Goal: Task Accomplishment & Management: Use online tool/utility

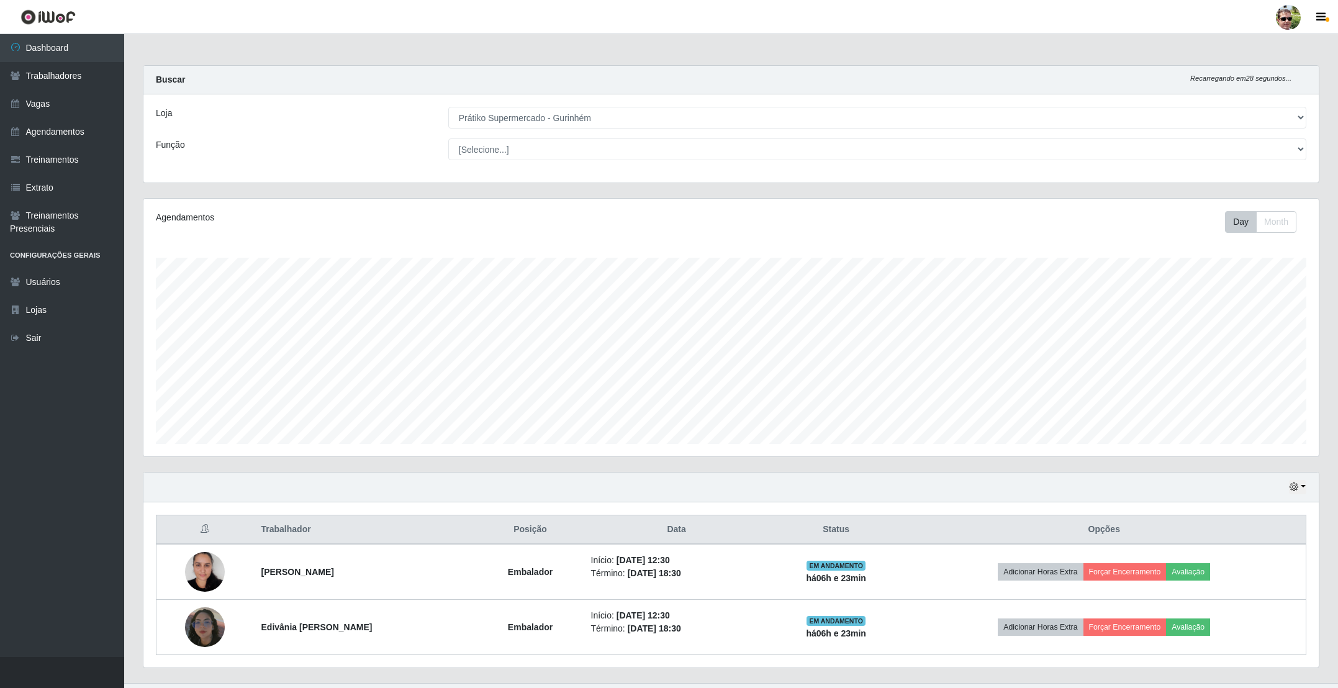
select select "176"
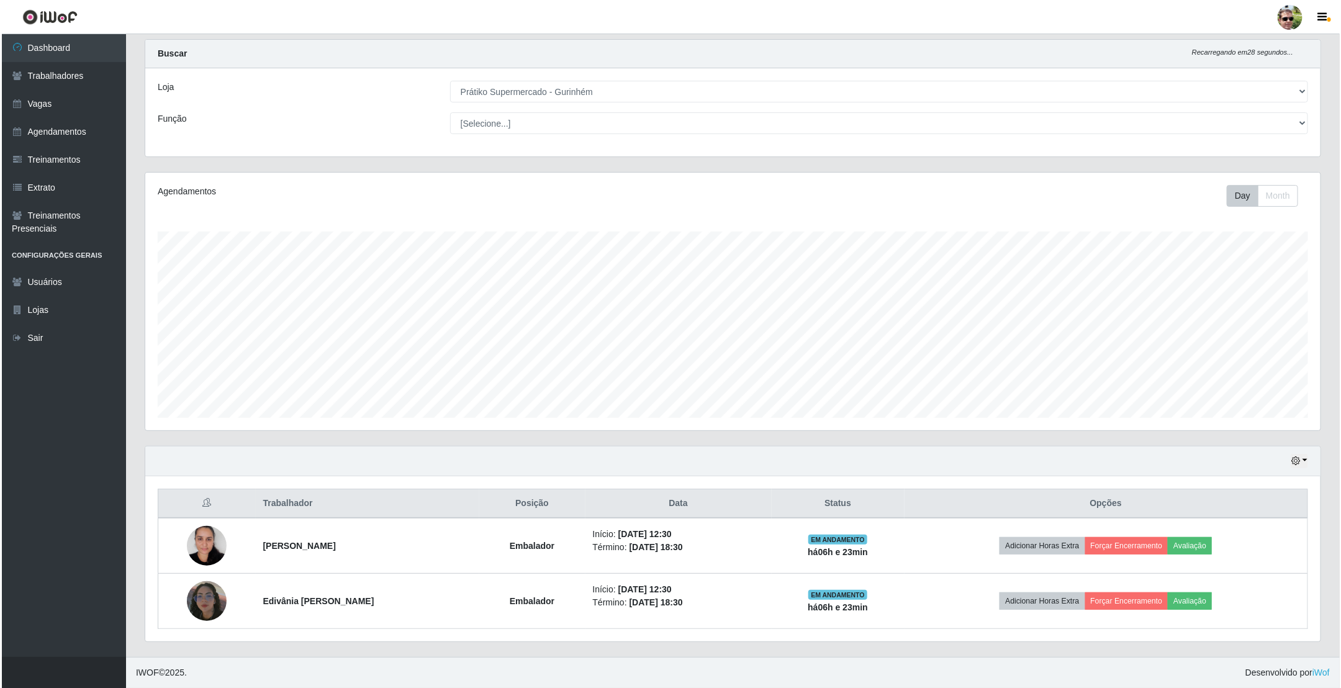
scroll to position [259, 1174]
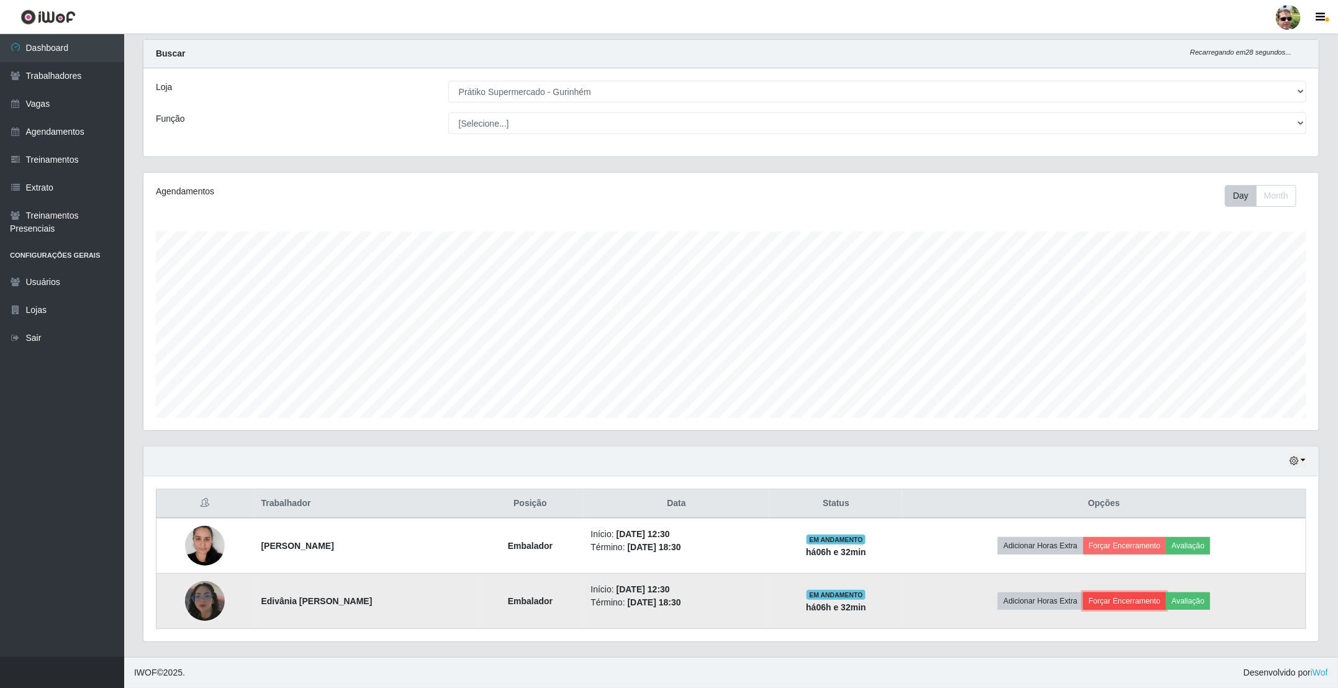
click at [1120, 595] on button "Forçar Encerramento" at bounding box center [1124, 600] width 83 height 17
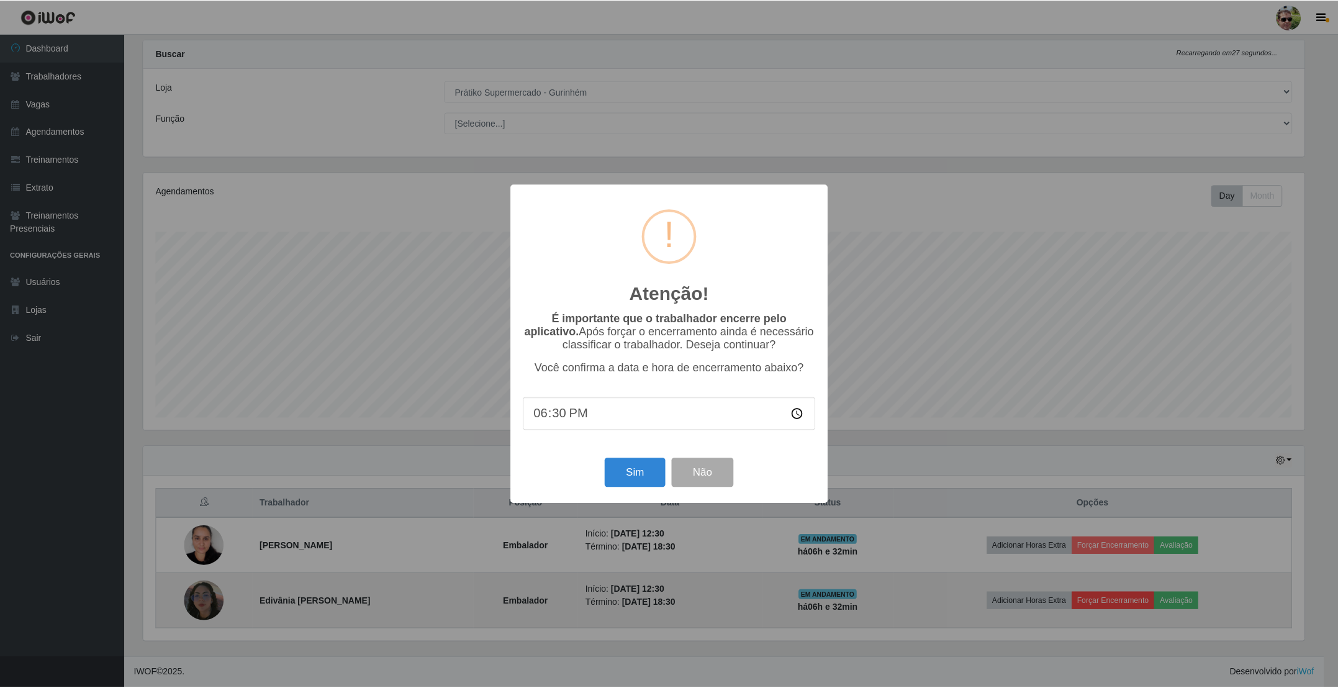
scroll to position [259, 1164]
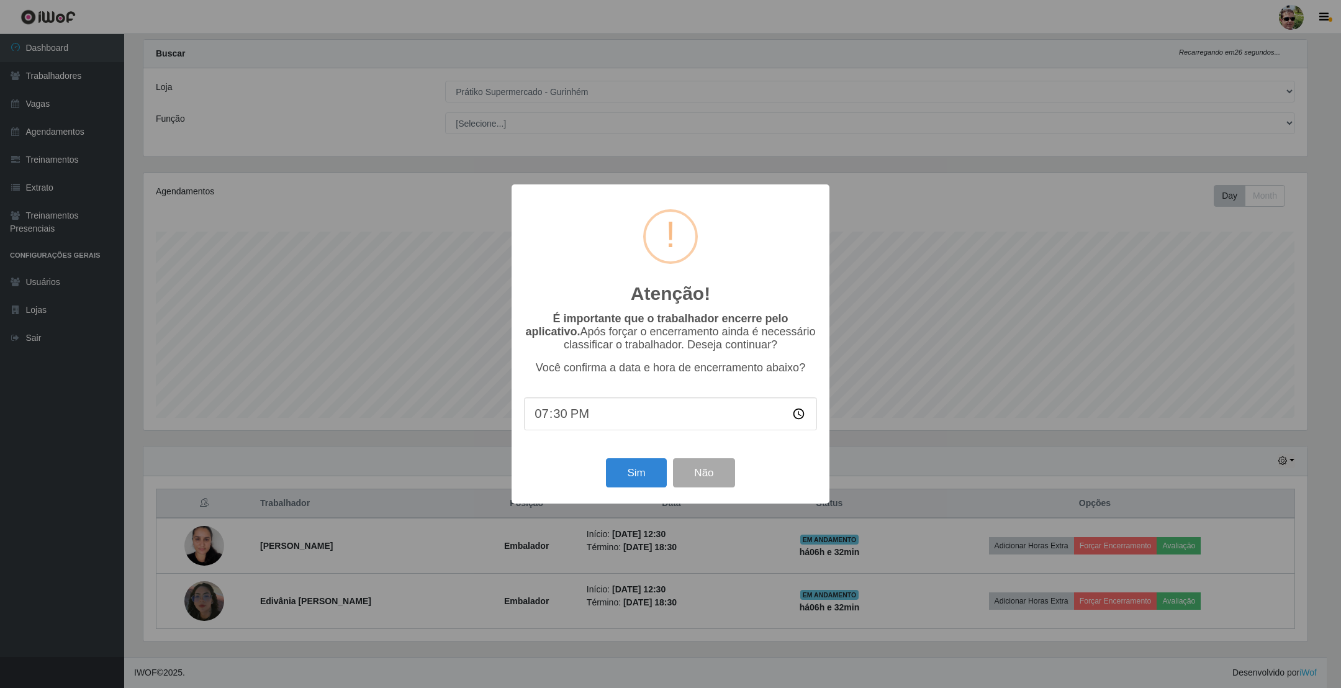
type input "19:00"
click at [634, 464] on button "Sim" at bounding box center [636, 472] width 60 height 29
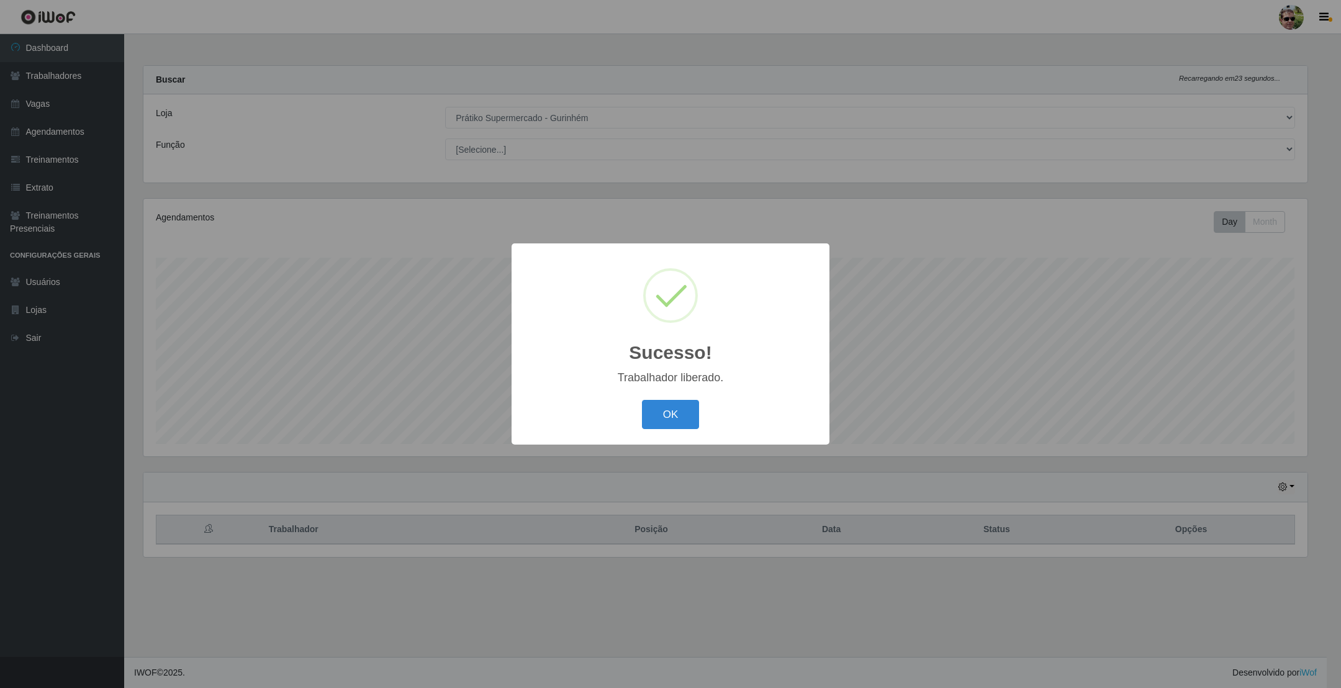
click at [642, 400] on button "OK" at bounding box center [671, 414] width 58 height 29
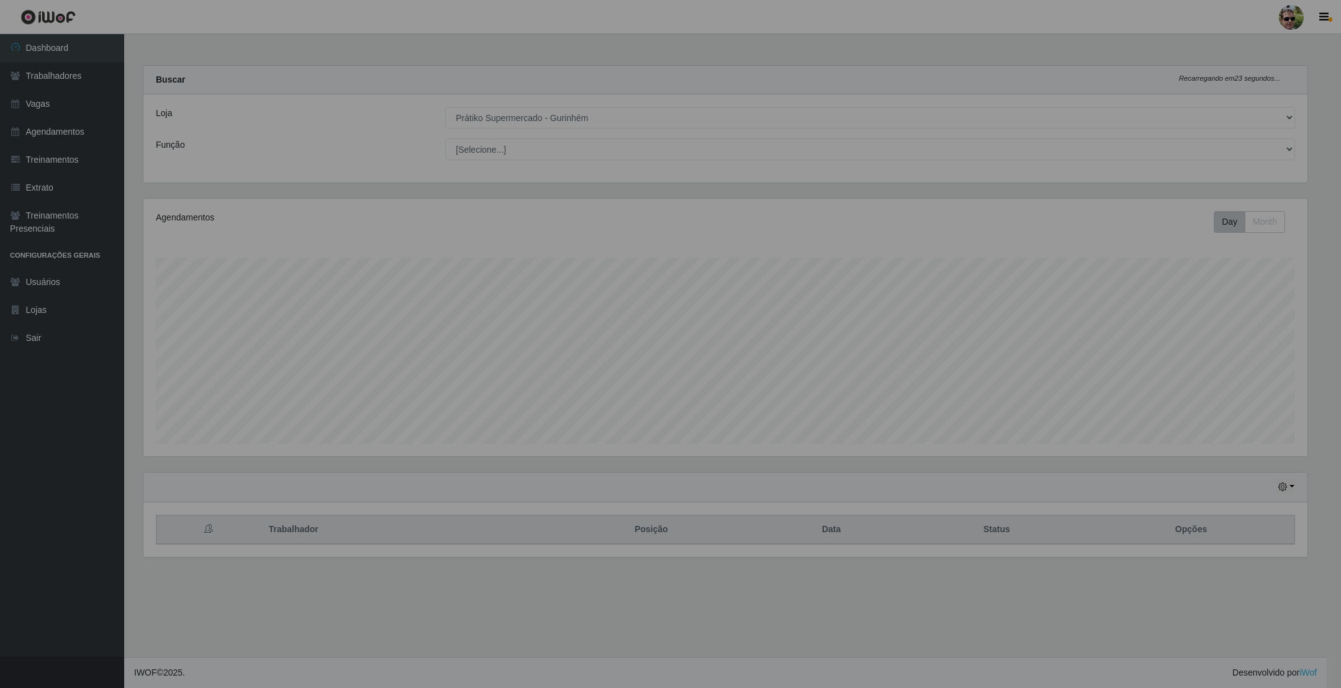
scroll to position [259, 1177]
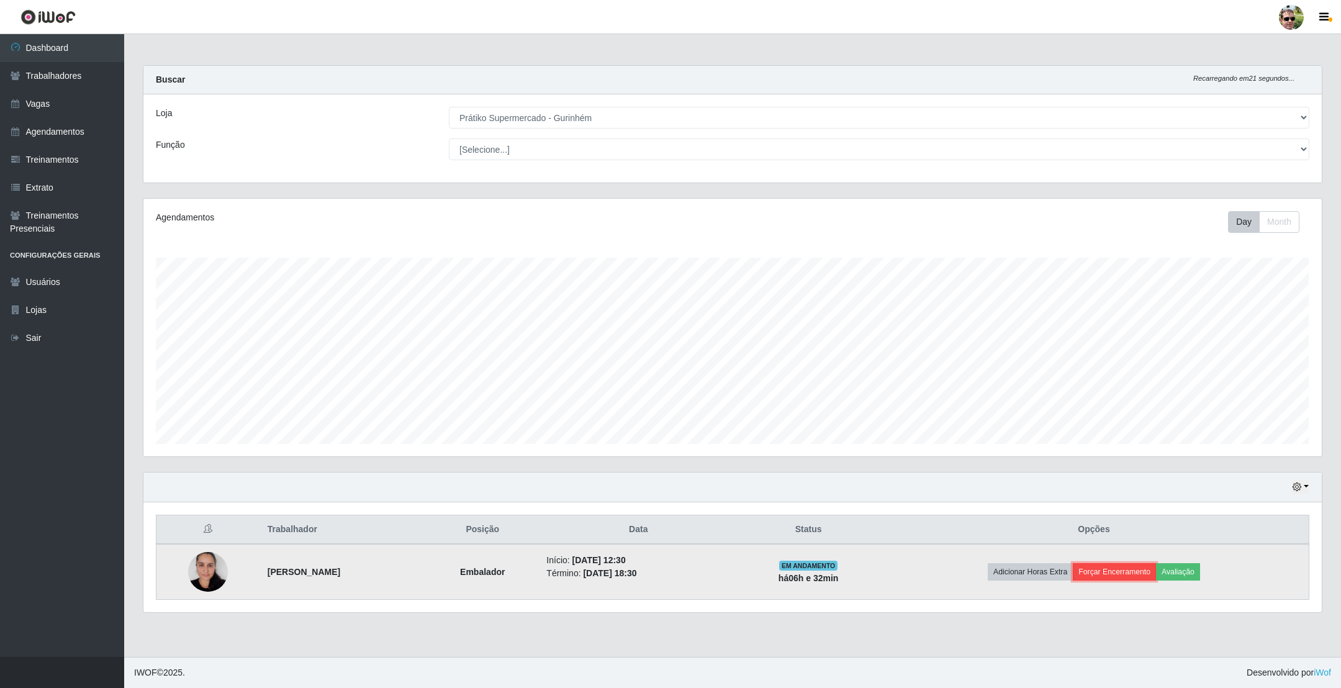
click at [1110, 580] on button "Forçar Encerramento" at bounding box center [1114, 571] width 83 height 17
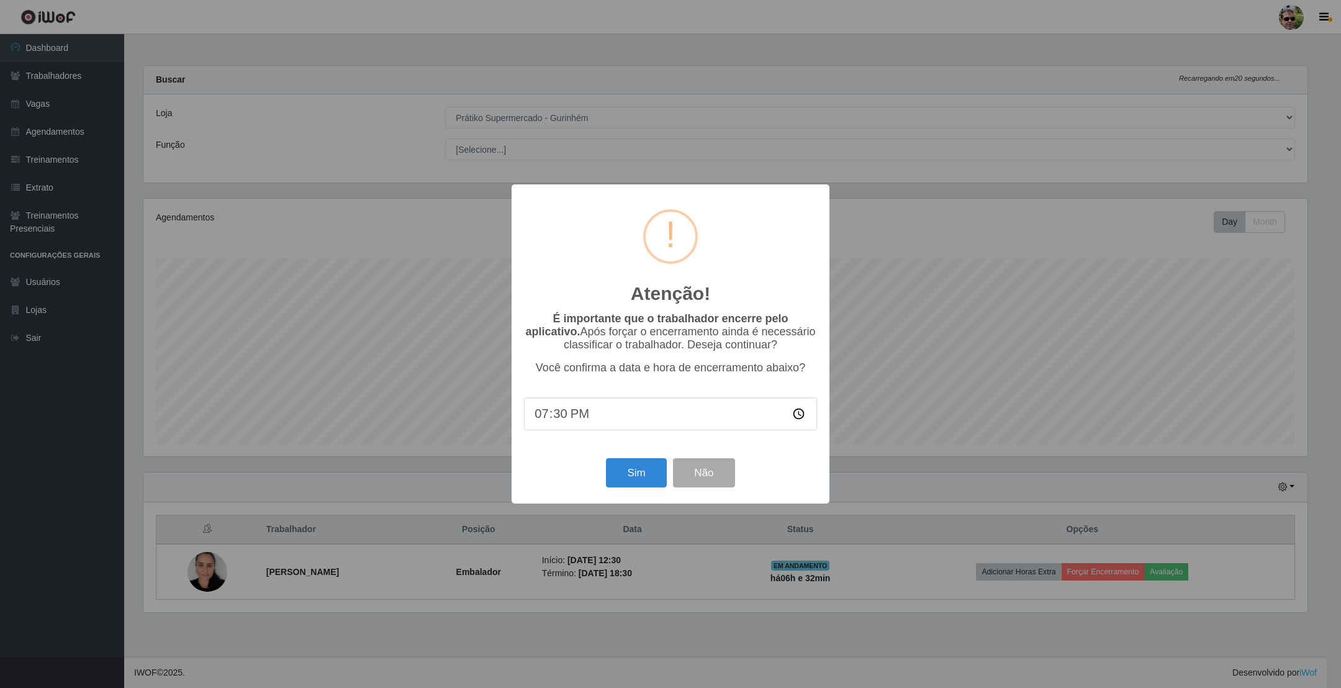
type input "19:00"
click at [639, 472] on button "Sim" at bounding box center [636, 472] width 60 height 29
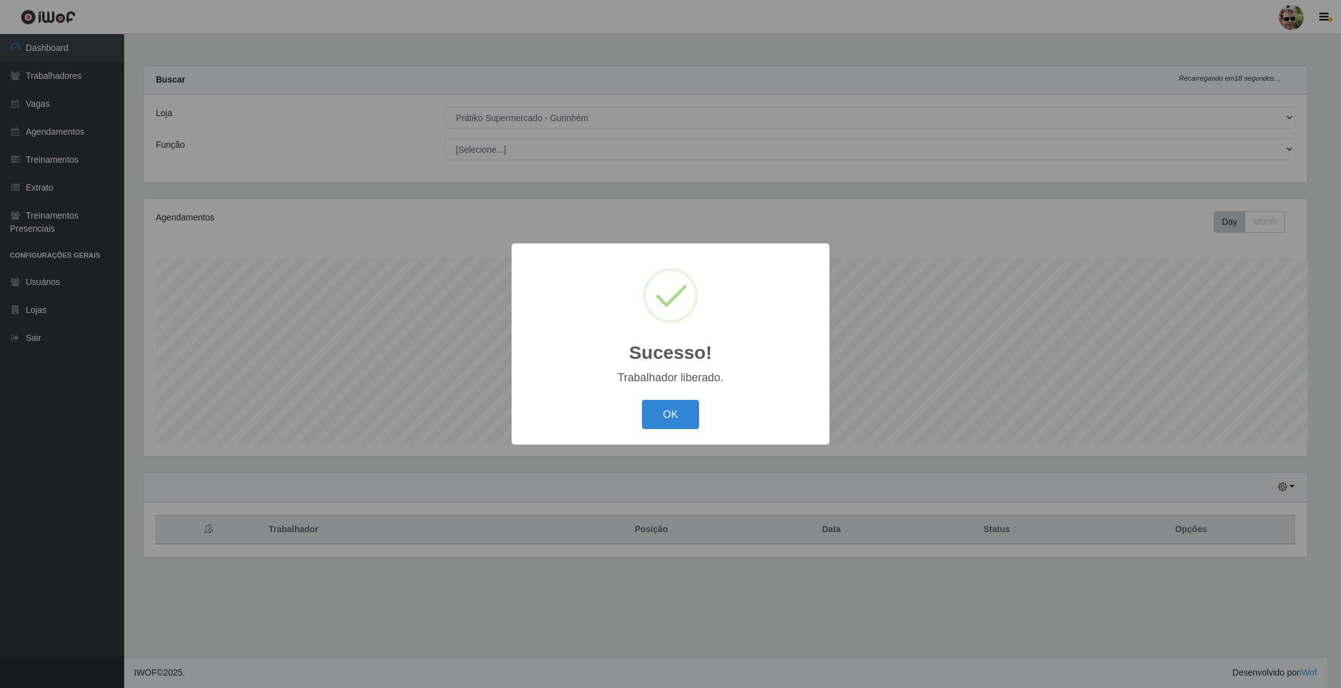
scroll to position [259, 1164]
click at [642, 400] on button "OK" at bounding box center [671, 414] width 58 height 29
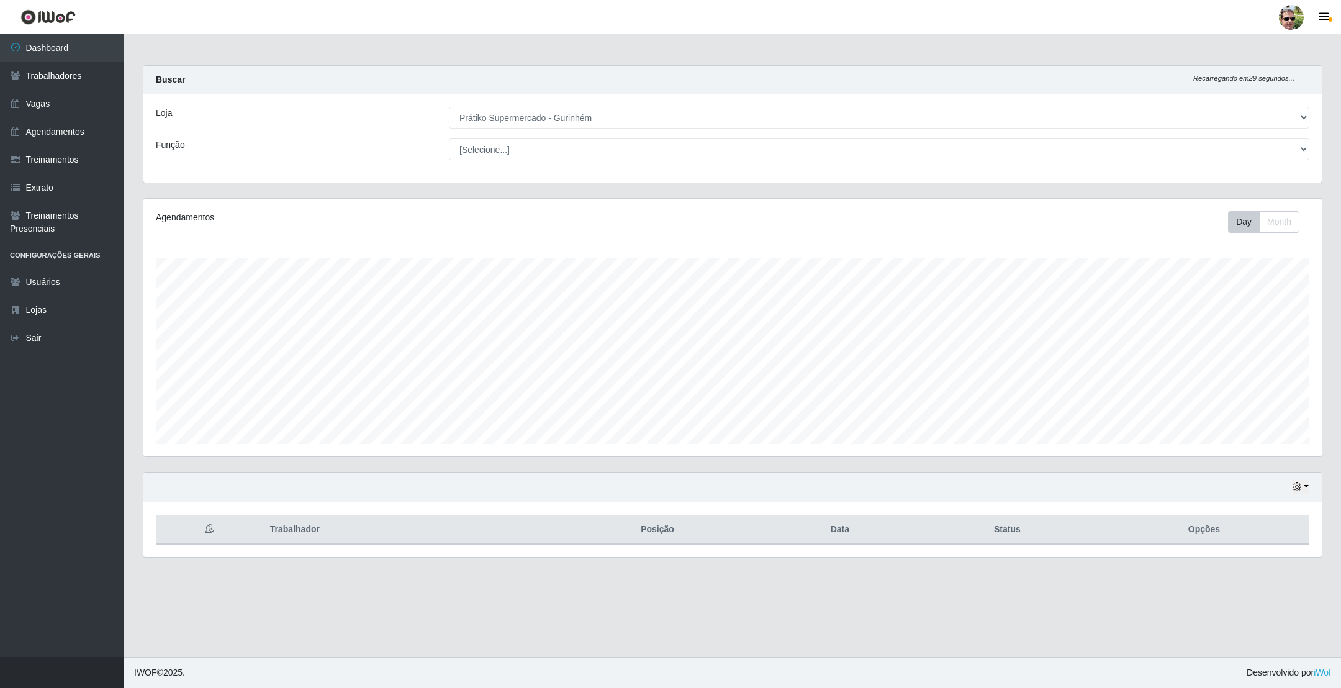
scroll to position [259, 1177]
click at [52, 47] on link "Dashboard" at bounding box center [62, 48] width 124 height 28
click at [641, 84] on div "Buscar Recarregando em 4 segundos..." at bounding box center [732, 80] width 1178 height 29
